Goal: Task Accomplishment & Management: Complete application form

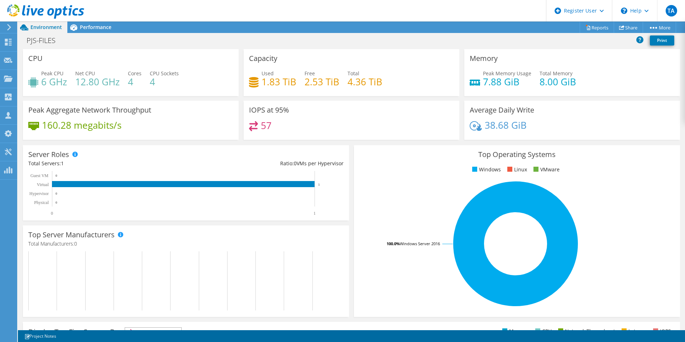
drag, startPoint x: 21, startPoint y: 4, endPoint x: 16, endPoint y: 8, distance: 6.6
click at [21, 4] on div at bounding box center [42, 12] width 84 height 24
click at [14, 10] on icon at bounding box center [45, 11] width 77 height 15
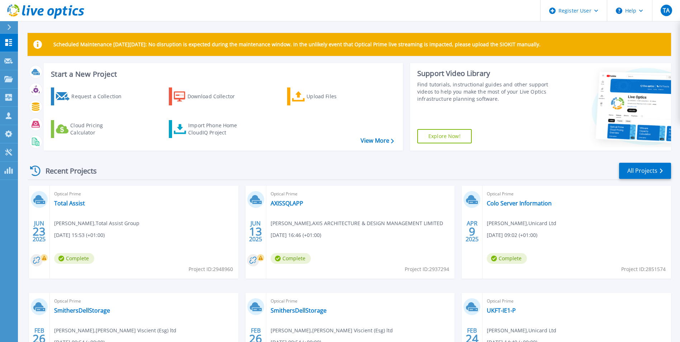
click at [100, 92] on div "Request a Collection" at bounding box center [99, 96] width 57 height 14
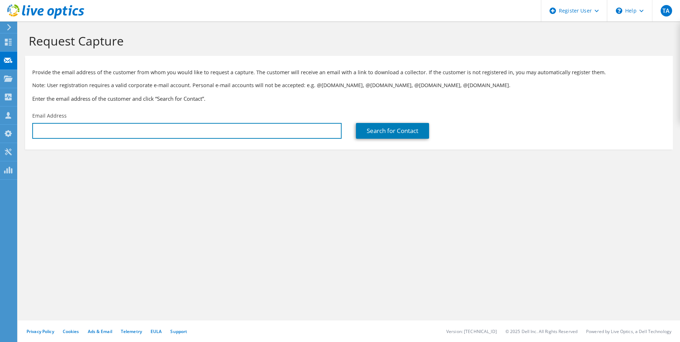
click at [110, 133] on input "text" at bounding box center [186, 131] width 309 height 16
paste input "[EMAIL_ADDRESS][DOMAIN_NAME]"
type input "[EMAIL_ADDRESS][DOMAIN_NAME]"
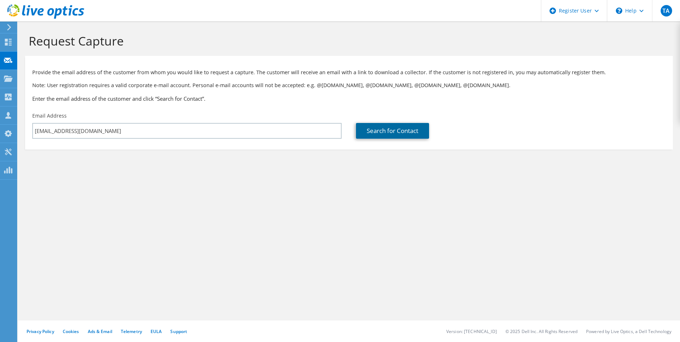
click at [389, 129] on link "Search for Contact" at bounding box center [392, 131] width 73 height 16
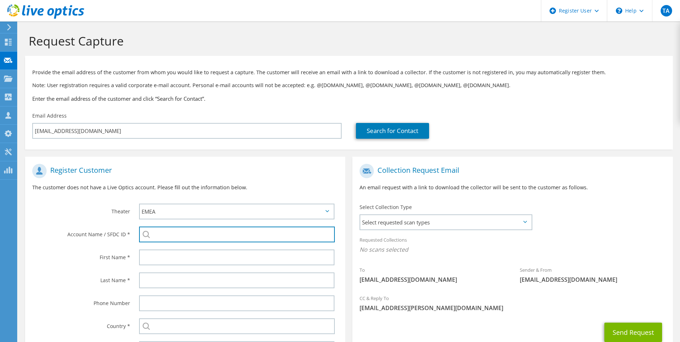
click at [165, 227] on input "search" at bounding box center [237, 235] width 196 height 16
paste input "3608163448"
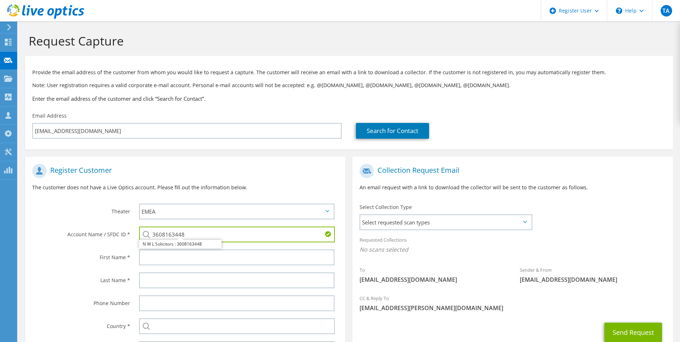
click at [183, 245] on li "N W L Solicitors : 3608163448" at bounding box center [180, 244] width 82 height 9
type input "N W L Solicitors : 3608163448"
click at [39, 297] on label "Phone Number" at bounding box center [81, 300] width 98 height 11
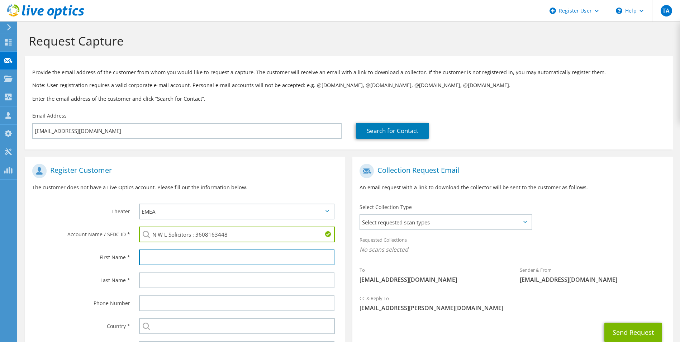
click at [183, 255] on input "text" at bounding box center [237, 258] width 196 height 16
type input "A"
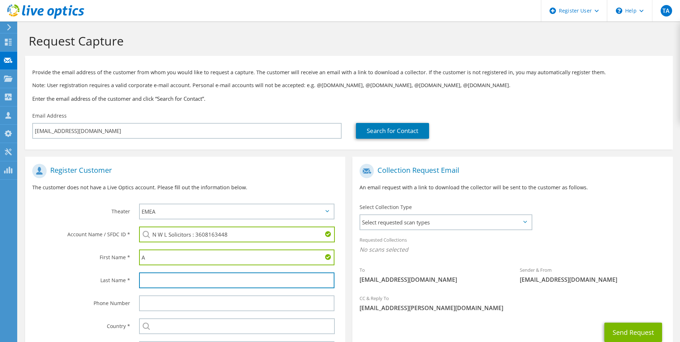
click at [156, 281] on input "text" at bounding box center [237, 280] width 196 height 16
type input "[PERSON_NAME]"
click at [39, 288] on div "Last Name *" at bounding box center [78, 280] width 107 height 22
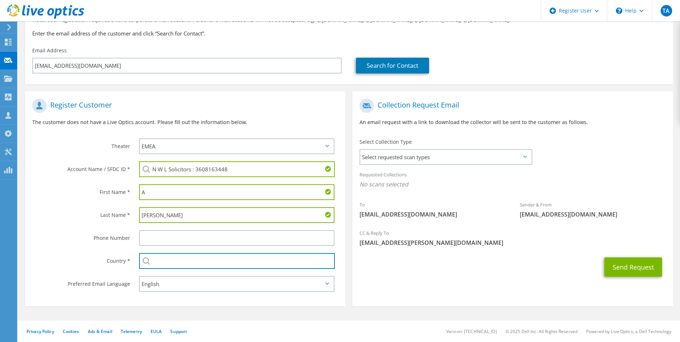
click at [175, 262] on input "text" at bounding box center [237, 261] width 196 height 16
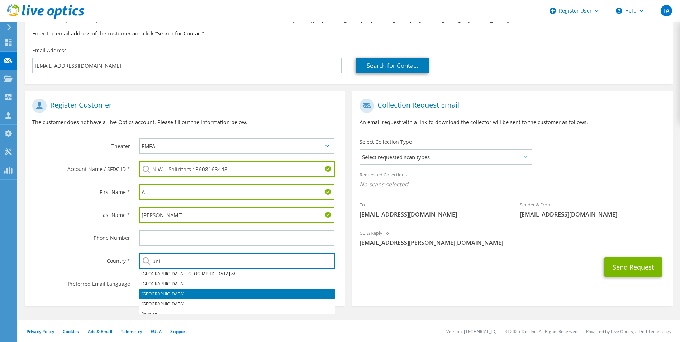
click at [171, 292] on li "[GEOGRAPHIC_DATA]" at bounding box center [236, 294] width 195 height 10
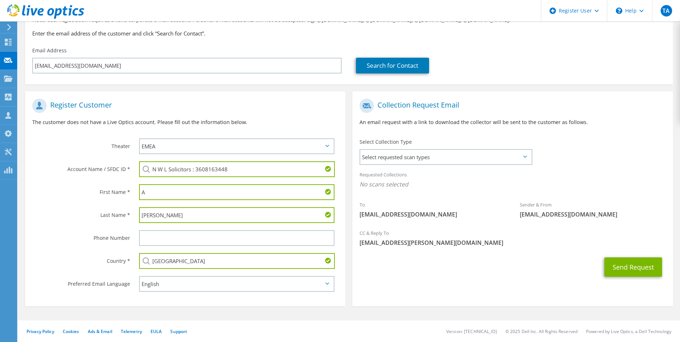
type input "[GEOGRAPHIC_DATA]"
click at [171, 296] on section "Register Customer The customer does not have a Live Optics account. Please fill…" at bounding box center [185, 198] width 320 height 215
click at [478, 158] on span "Select requested scan types" at bounding box center [445, 157] width 171 height 14
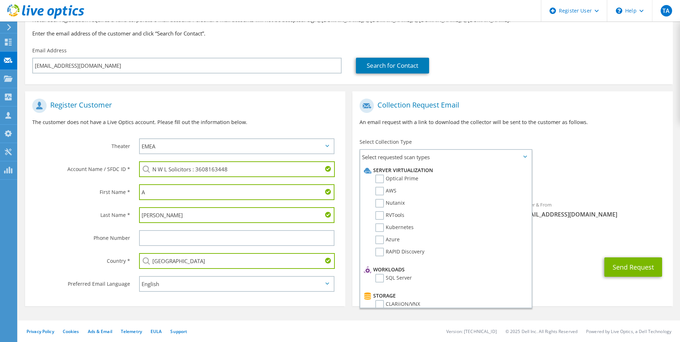
click at [404, 178] on label "Optical Prime" at bounding box center [396, 179] width 43 height 9
click at [0, 0] on input "Optical Prime" at bounding box center [0, 0] width 0 height 0
click at [636, 200] on div "Sender & From [EMAIL_ADDRESS][DOMAIN_NAME]" at bounding box center [593, 211] width 160 height 25
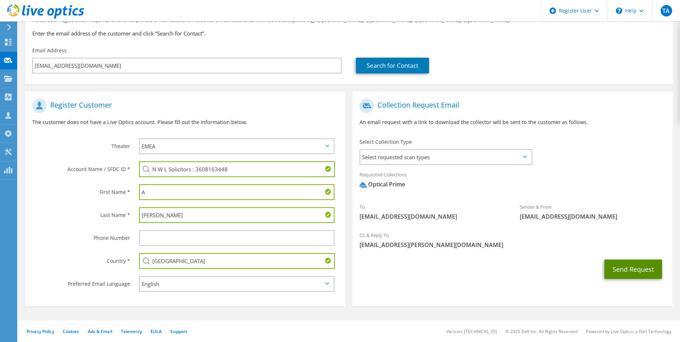
click at [622, 267] on button "Send Request" at bounding box center [633, 269] width 58 height 19
